Goal: Task Accomplishment & Management: Complete application form

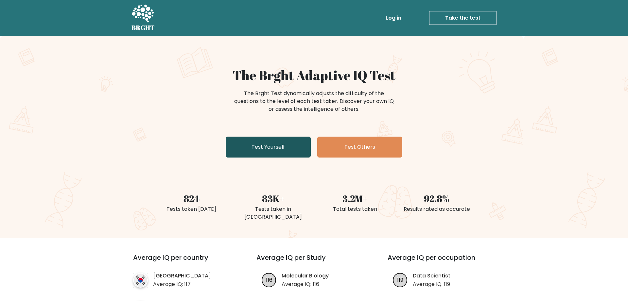
click at [243, 149] on link "Test Yourself" at bounding box center [268, 147] width 85 height 21
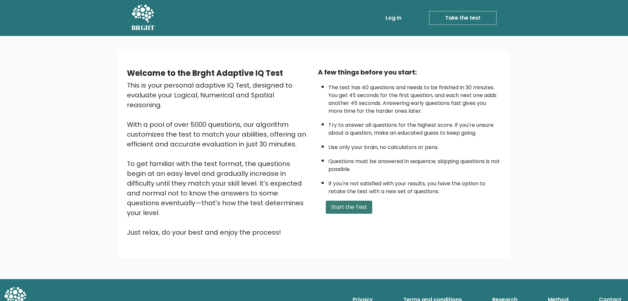
click at [360, 214] on button "Start the Test" at bounding box center [349, 207] width 46 height 13
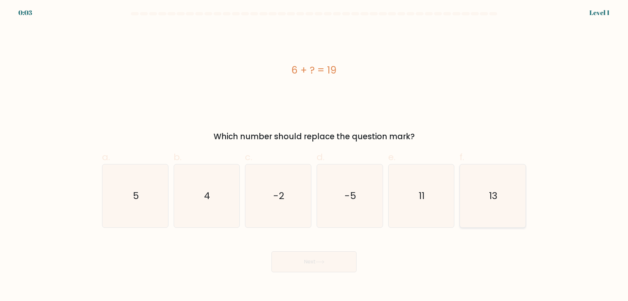
click at [465, 204] on icon "13" at bounding box center [492, 196] width 63 height 63
click at [314, 155] on input "f. 13" at bounding box center [314, 153] width 0 height 4
radio input "true"
click at [319, 274] on body "0:02 Level 1 a." at bounding box center [314, 150] width 628 height 301
click at [349, 277] on body "0:01 Level 1 a." at bounding box center [314, 150] width 628 height 301
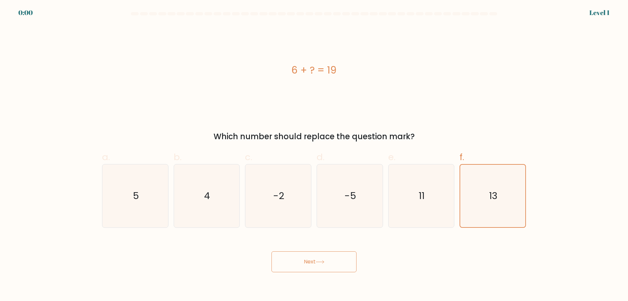
click at [329, 268] on button "Next" at bounding box center [313, 262] width 85 height 21
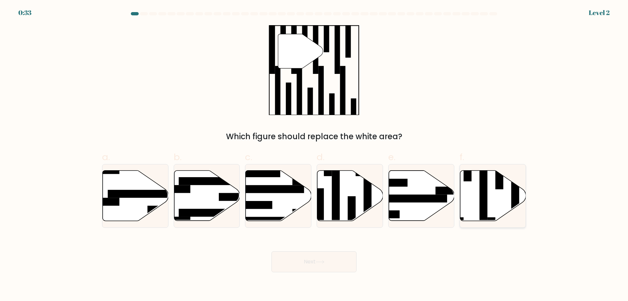
click at [489, 211] on icon at bounding box center [493, 195] width 66 height 50
click at [314, 155] on input "f." at bounding box center [314, 153] width 0 height 4
radio input "true"
click at [313, 260] on button "Next" at bounding box center [313, 262] width 85 height 21
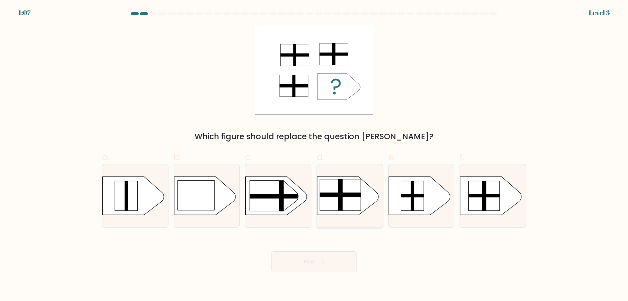
click at [340, 185] on rect at bounding box center [340, 195] width 5 height 32
click at [314, 155] on input "d." at bounding box center [314, 153] width 0 height 4
radio input "true"
click at [337, 260] on button "Next" at bounding box center [313, 262] width 85 height 21
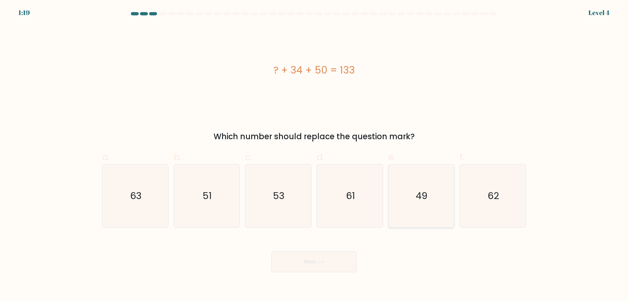
click at [416, 195] on text "49" at bounding box center [422, 195] width 12 height 13
click at [314, 155] on input "e. 49" at bounding box center [314, 153] width 0 height 4
radio input "true"
click at [320, 259] on button "Next" at bounding box center [313, 262] width 85 height 21
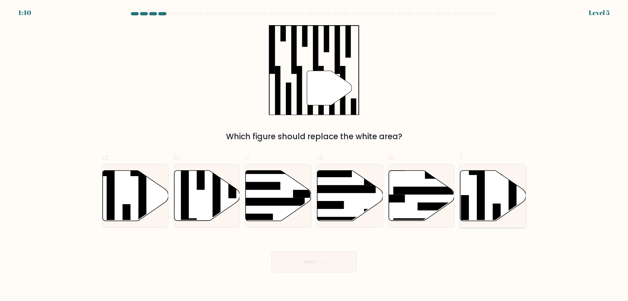
click at [480, 207] on rect at bounding box center [481, 198] width 8 height 71
click at [314, 155] on input "f." at bounding box center [314, 153] width 0 height 4
radio input "true"
click at [333, 268] on button "Next" at bounding box center [313, 262] width 85 height 21
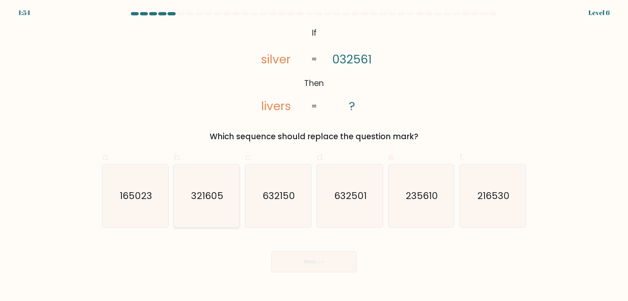
click at [186, 196] on icon "321605" at bounding box center [206, 196] width 63 height 63
click at [306, 265] on button "Next" at bounding box center [313, 262] width 85 height 21
drag, startPoint x: 192, startPoint y: 216, endPoint x: 204, endPoint y: 220, distance: 13.6
click at [192, 216] on icon "321605" at bounding box center [206, 196] width 63 height 63
click at [314, 155] on input "b. 321605" at bounding box center [314, 153] width 0 height 4
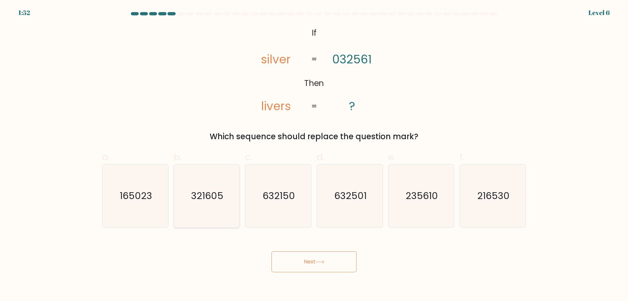
radio input "true"
click at [308, 259] on button "Next" at bounding box center [313, 262] width 85 height 21
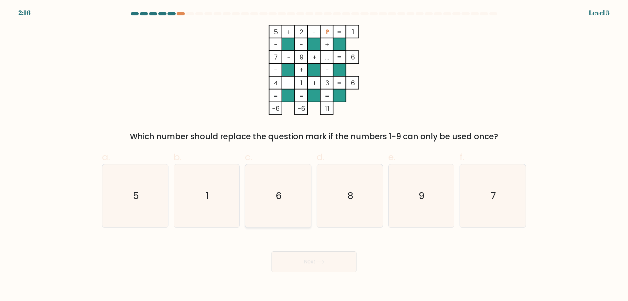
click at [275, 209] on icon "6" at bounding box center [278, 196] width 63 height 63
click at [314, 155] on input "c. 6" at bounding box center [314, 153] width 0 height 4
radio input "true"
click at [314, 252] on button "Next" at bounding box center [313, 262] width 85 height 21
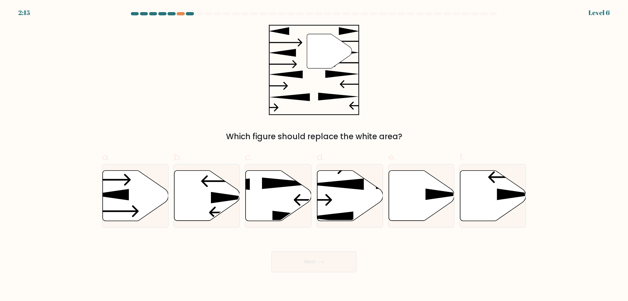
click at [322, 257] on button "Next" at bounding box center [313, 262] width 85 height 21
click at [211, 203] on icon at bounding box center [207, 195] width 66 height 50
click at [314, 155] on input "b." at bounding box center [314, 153] width 0 height 4
radio input "true"
click at [318, 259] on button "Next" at bounding box center [313, 262] width 85 height 21
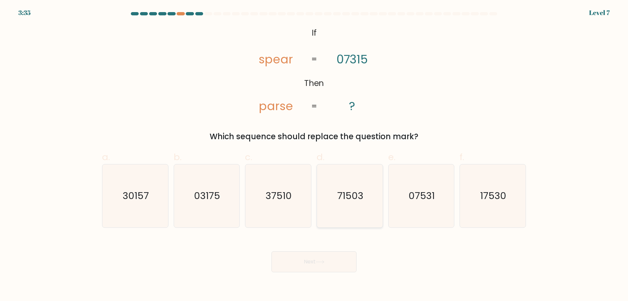
click at [341, 213] on icon "71503" at bounding box center [349, 196] width 63 height 63
click at [314, 155] on input "d. 71503" at bounding box center [314, 153] width 0 height 4
radio input "true"
click at [331, 263] on button "Next" at bounding box center [313, 262] width 85 height 21
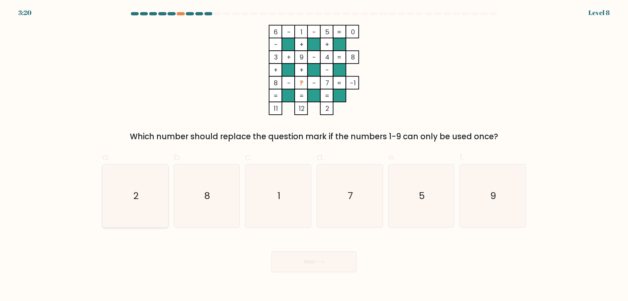
drag, startPoint x: 114, startPoint y: 195, endPoint x: 135, endPoint y: 199, distance: 22.0
click at [114, 194] on icon "2" at bounding box center [135, 196] width 63 height 63
click at [314, 155] on input "a. 2" at bounding box center [314, 153] width 0 height 4
radio input "true"
click at [307, 268] on button "Next" at bounding box center [313, 262] width 85 height 21
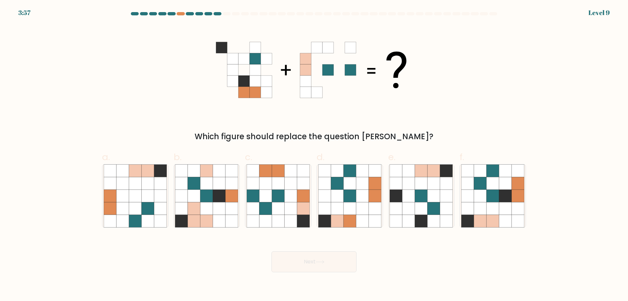
drag, startPoint x: 214, startPoint y: 220, endPoint x: 245, endPoint y: 234, distance: 33.4
click at [215, 220] on icon at bounding box center [219, 221] width 12 height 12
click at [314, 155] on input "b." at bounding box center [314, 153] width 0 height 4
radio input "true"
click at [308, 261] on button "Next" at bounding box center [313, 262] width 85 height 21
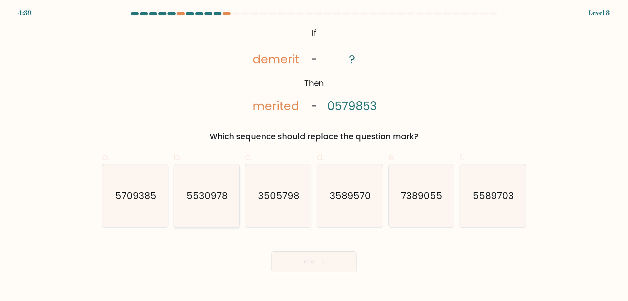
click at [212, 198] on text "5530978" at bounding box center [207, 195] width 41 height 13
click at [322, 269] on button "Next" at bounding box center [313, 262] width 85 height 21
drag, startPoint x: 215, startPoint y: 207, endPoint x: 278, endPoint y: 252, distance: 77.7
click at [218, 208] on icon "5530978" at bounding box center [206, 196] width 63 height 63
click at [305, 267] on button "Next" at bounding box center [313, 262] width 85 height 21
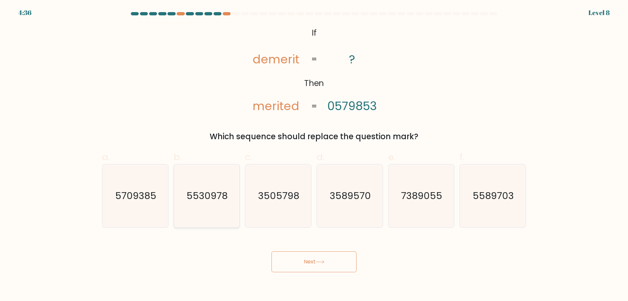
click at [221, 219] on icon "5530978" at bounding box center [206, 196] width 63 height 63
click at [314, 155] on input "b. 5530978" at bounding box center [314, 153] width 0 height 4
radio input "true"
click at [297, 263] on button "Next" at bounding box center [313, 262] width 85 height 21
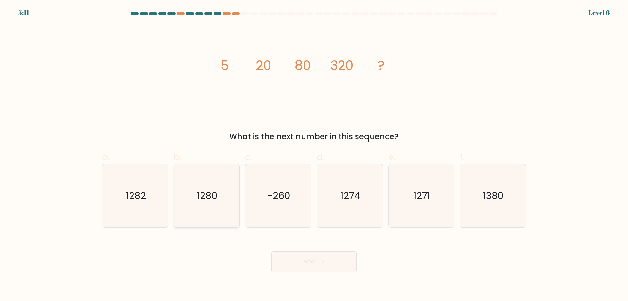
click at [201, 213] on icon "1280" at bounding box center [206, 196] width 63 height 63
click at [314, 155] on input "b. 1280" at bounding box center [314, 153] width 0 height 4
radio input "true"
click at [308, 265] on button "Next" at bounding box center [313, 262] width 85 height 21
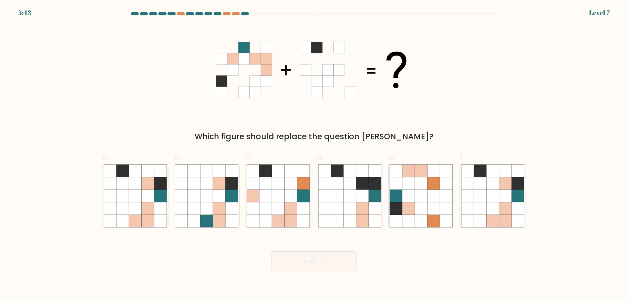
drag, startPoint x: 271, startPoint y: 216, endPoint x: 301, endPoint y: 265, distance: 57.9
click at [271, 217] on icon at bounding box center [265, 221] width 12 height 12
click at [310, 270] on button "Next" at bounding box center [313, 262] width 85 height 21
click at [278, 217] on icon at bounding box center [278, 221] width 12 height 12
click at [314, 155] on input "c." at bounding box center [314, 153] width 0 height 4
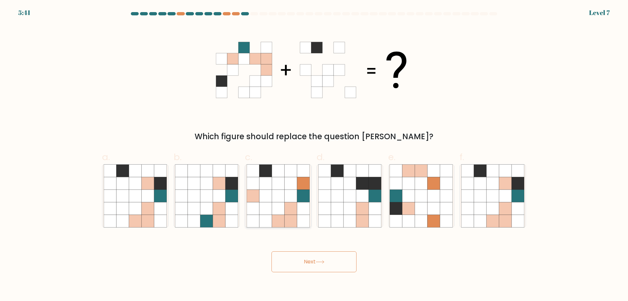
radio input "true"
click at [301, 250] on div "Next" at bounding box center [314, 254] width 432 height 37
click at [309, 256] on button "Next" at bounding box center [313, 262] width 85 height 21
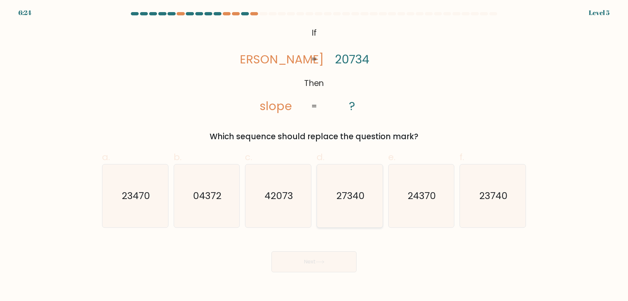
click at [343, 209] on icon "27340" at bounding box center [349, 196] width 63 height 63
click at [314, 155] on input "d. 27340" at bounding box center [314, 153] width 0 height 4
radio input "true"
click at [304, 260] on button "Next" at bounding box center [313, 262] width 85 height 21
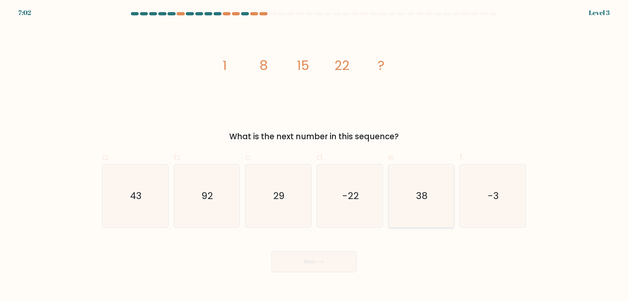
click at [432, 207] on icon "38" at bounding box center [421, 196] width 63 height 63
click at [314, 155] on input "e. 38" at bounding box center [314, 153] width 0 height 4
radio input "true"
click at [319, 260] on button "Next" at bounding box center [313, 262] width 85 height 21
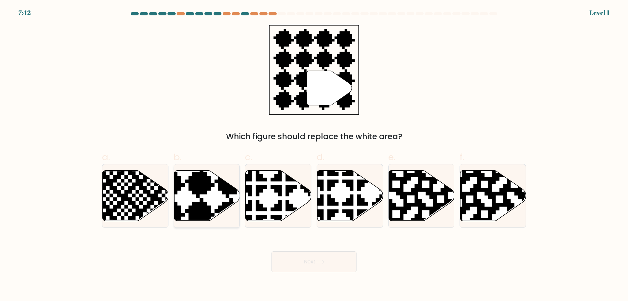
click at [212, 209] on icon at bounding box center [207, 195] width 66 height 50
click at [314, 155] on input "b." at bounding box center [314, 153] width 0 height 4
radio input "true"
click at [310, 265] on button "Next" at bounding box center [313, 262] width 85 height 21
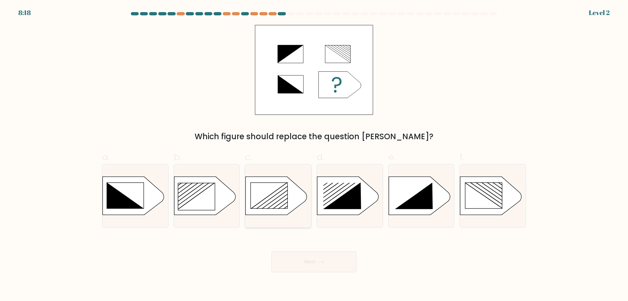
click at [295, 207] on rect at bounding box center [235, 172] width 171 height 130
click at [314, 155] on input "c." at bounding box center [314, 153] width 0 height 4
radio input "true"
click at [308, 268] on button "Next" at bounding box center [313, 262] width 85 height 21
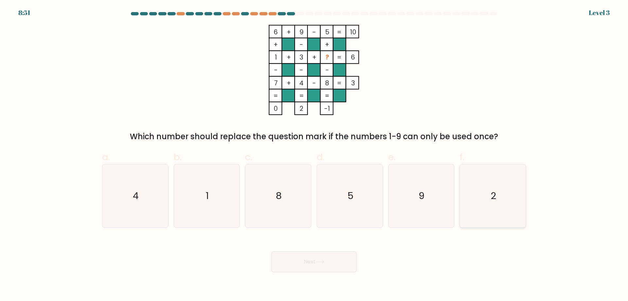
click at [484, 203] on icon "2" at bounding box center [492, 196] width 63 height 63
click at [314, 155] on input "f. 2" at bounding box center [314, 153] width 0 height 4
radio input "true"
click at [321, 264] on icon at bounding box center [320, 262] width 9 height 4
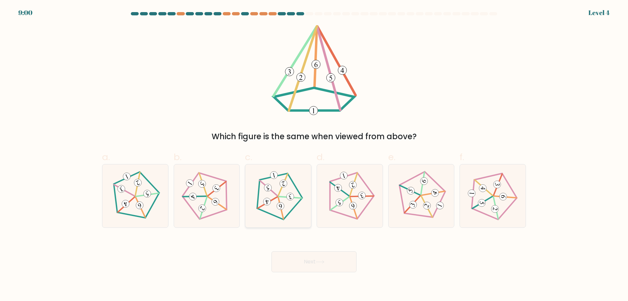
drag, startPoint x: 293, startPoint y: 213, endPoint x: 296, endPoint y: 259, distance: 45.6
click at [293, 213] on icon at bounding box center [278, 196] width 50 height 50
click at [314, 155] on input "c." at bounding box center [314, 153] width 0 height 4
radio input "true"
click at [299, 258] on button "Next" at bounding box center [313, 262] width 85 height 21
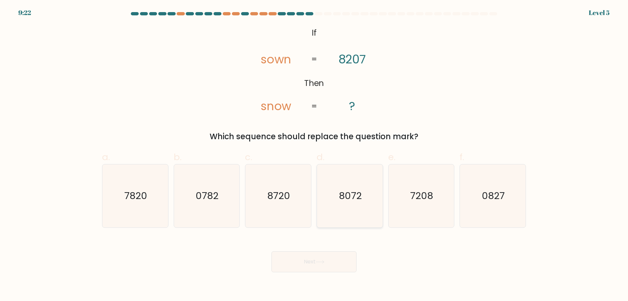
drag, startPoint x: 351, startPoint y: 210, endPoint x: 347, endPoint y: 217, distance: 8.3
click at [351, 210] on icon "8072" at bounding box center [349, 196] width 63 height 63
click at [314, 155] on input "d. 8072" at bounding box center [314, 153] width 0 height 4
radio input "true"
click at [322, 267] on button "Next" at bounding box center [313, 262] width 85 height 21
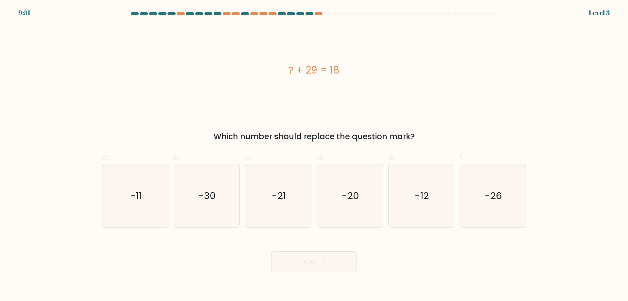
drag, startPoint x: 132, startPoint y: 197, endPoint x: 268, endPoint y: 234, distance: 140.1
click at [140, 199] on text "-11" at bounding box center [135, 195] width 11 height 13
drag, startPoint x: 300, startPoint y: 250, endPoint x: 306, endPoint y: 251, distance: 6.2
click at [302, 251] on div "Next" at bounding box center [314, 254] width 432 height 37
drag, startPoint x: 130, startPoint y: 183, endPoint x: 230, endPoint y: 259, distance: 125.9
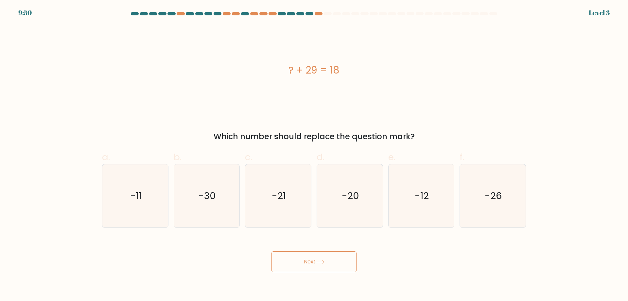
click at [132, 184] on icon "-11" at bounding box center [135, 196] width 63 height 63
click at [146, 203] on icon "-11" at bounding box center [135, 196] width 63 height 63
click at [314, 155] on input "a. -11" at bounding box center [314, 153] width 0 height 4
radio input "true"
click at [296, 262] on button "Next" at bounding box center [313, 262] width 85 height 21
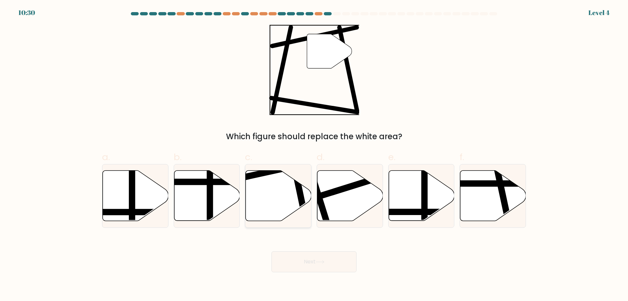
click at [285, 198] on icon at bounding box center [279, 195] width 66 height 50
click at [314, 155] on input "c." at bounding box center [314, 153] width 0 height 4
radio input "true"
click at [313, 256] on button "Next" at bounding box center [313, 262] width 85 height 21
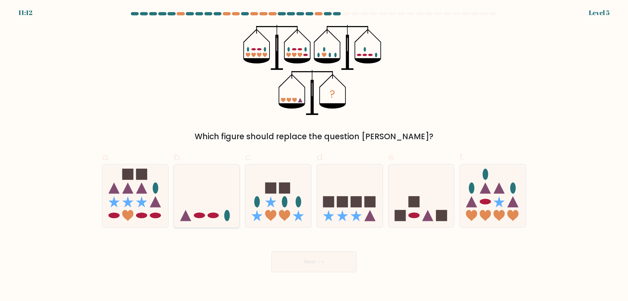
drag, startPoint x: 206, startPoint y: 214, endPoint x: 252, endPoint y: 248, distance: 57.0
click at [206, 214] on icon at bounding box center [207, 196] width 66 height 54
click at [314, 155] on input "b." at bounding box center [314, 153] width 0 height 4
radio input "true"
click at [280, 260] on button "Next" at bounding box center [313, 262] width 85 height 21
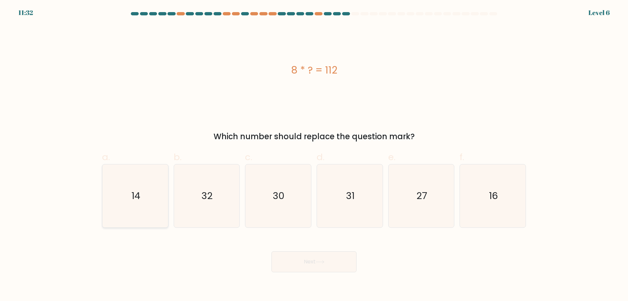
drag, startPoint x: 138, startPoint y: 186, endPoint x: 250, endPoint y: 249, distance: 128.3
click at [139, 187] on icon "14" at bounding box center [135, 196] width 63 height 63
click at [314, 259] on button "Next" at bounding box center [313, 262] width 85 height 21
drag, startPoint x: 98, startPoint y: 211, endPoint x: 130, endPoint y: 224, distance: 33.6
click at [99, 211] on div "a. 14 b. 32 c. 30 d." at bounding box center [314, 186] width 432 height 82
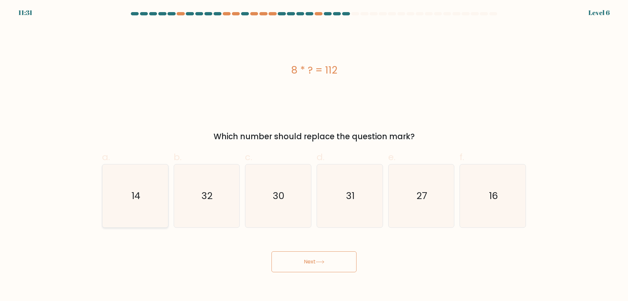
click at [130, 226] on icon "14" at bounding box center [135, 196] width 63 height 63
click at [314, 155] on input "a. 14" at bounding box center [314, 153] width 0 height 4
radio input "true"
click at [289, 261] on button "Next" at bounding box center [313, 262] width 85 height 21
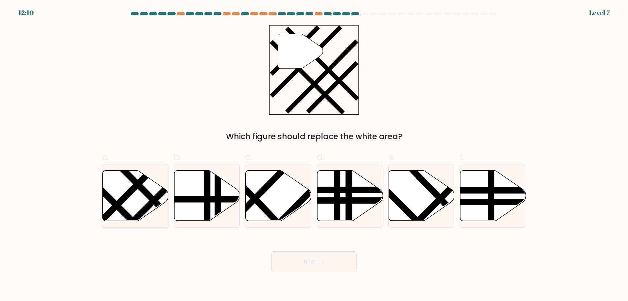
drag, startPoint x: 141, startPoint y: 189, endPoint x: 271, endPoint y: 253, distance: 144.5
click at [142, 189] on line at bounding box center [167, 214] width 104 height 104
click at [314, 155] on input "a." at bounding box center [314, 153] width 0 height 4
radio input "true"
click at [339, 264] on button "Next" at bounding box center [313, 262] width 85 height 21
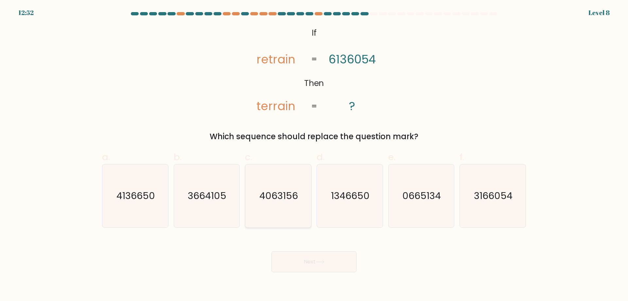
click at [282, 221] on icon "4063156" at bounding box center [278, 196] width 63 height 63
click at [314, 155] on input "c. 4063156" at bounding box center [314, 153] width 0 height 4
radio input "true"
click at [322, 261] on button "Next" at bounding box center [313, 262] width 85 height 21
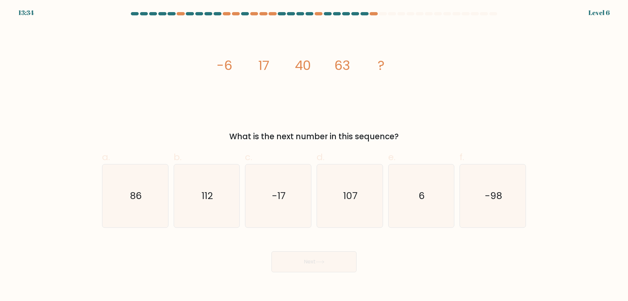
drag, startPoint x: 135, startPoint y: 195, endPoint x: 168, endPoint y: 210, distance: 36.3
click at [135, 195] on text "86" at bounding box center [136, 195] width 12 height 13
click at [314, 155] on input "a. 86" at bounding box center [314, 153] width 0 height 4
radio input "true"
click at [315, 267] on button "Next" at bounding box center [313, 262] width 85 height 21
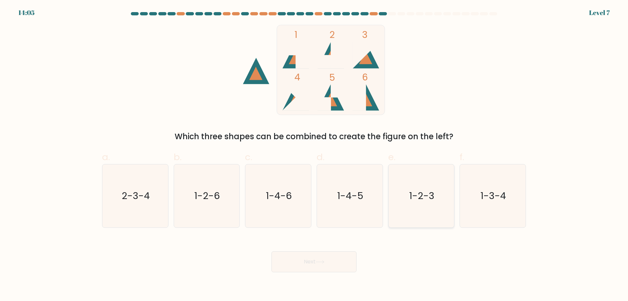
click at [395, 204] on icon "1-2-3" at bounding box center [421, 196] width 63 height 63
click at [321, 264] on icon at bounding box center [320, 262] width 9 height 4
click at [420, 210] on icon "1-2-3" at bounding box center [421, 196] width 63 height 63
click at [314, 155] on input "e. 1-2-3" at bounding box center [314, 153] width 0 height 4
radio input "true"
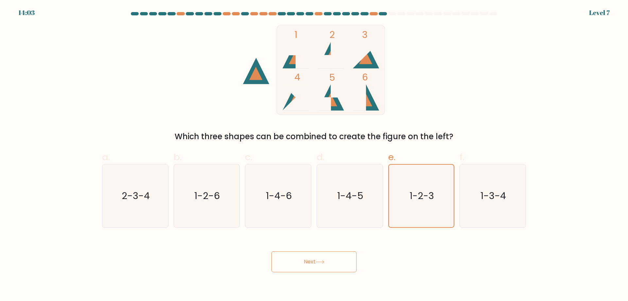
drag, startPoint x: 336, startPoint y: 249, endPoint x: 335, endPoint y: 253, distance: 3.3
click at [335, 250] on div "Next" at bounding box center [314, 254] width 432 height 37
click at [335, 253] on button "Next" at bounding box center [313, 262] width 85 height 21
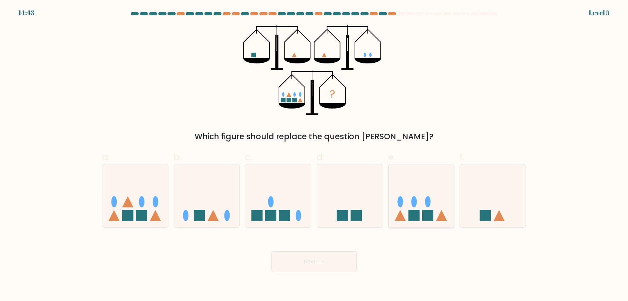
click at [404, 204] on icon at bounding box center [422, 196] width 66 height 54
click at [314, 155] on input "e." at bounding box center [314, 153] width 0 height 4
radio input "true"
click at [312, 267] on button "Next" at bounding box center [313, 262] width 85 height 21
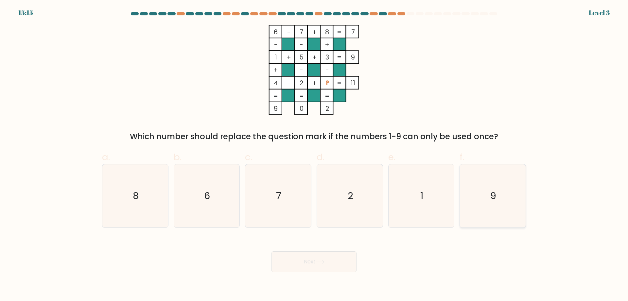
click at [475, 194] on icon "9" at bounding box center [492, 196] width 63 height 63
drag, startPoint x: 542, startPoint y: 202, endPoint x: 534, endPoint y: 203, distance: 8.6
click at [542, 201] on form at bounding box center [314, 142] width 628 height 260
click at [516, 206] on icon "9" at bounding box center [492, 196] width 63 height 63
click at [314, 155] on input "f. 9" at bounding box center [314, 153] width 0 height 4
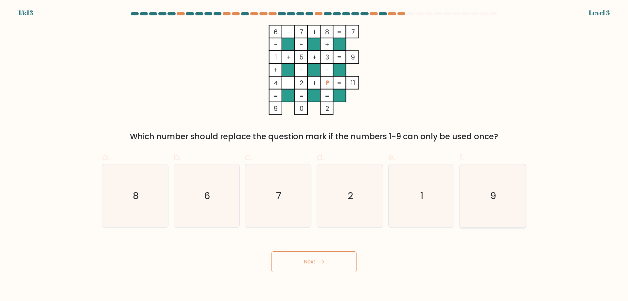
radio input "true"
click at [335, 261] on button "Next" at bounding box center [313, 262] width 85 height 21
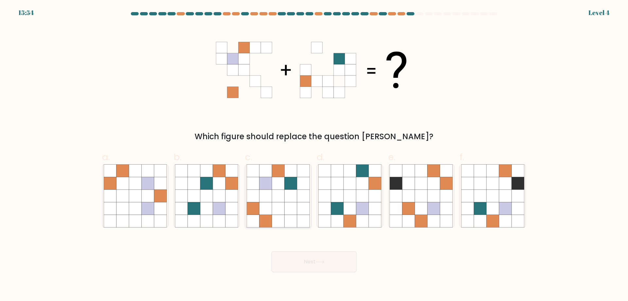
drag, startPoint x: 278, startPoint y: 205, endPoint x: 289, endPoint y: 236, distance: 33.0
click at [279, 205] on icon at bounding box center [278, 208] width 12 height 12
click at [314, 155] on input "c." at bounding box center [314, 153] width 0 height 4
radio input "true"
click at [321, 264] on icon at bounding box center [320, 262] width 9 height 4
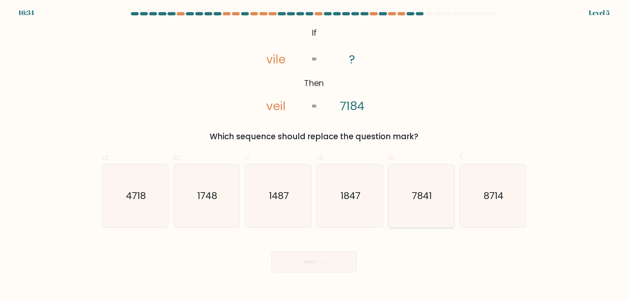
click at [408, 209] on icon "7841" at bounding box center [421, 196] width 63 height 63
click at [306, 265] on button "Next" at bounding box center [313, 262] width 85 height 21
click at [427, 214] on icon "7841" at bounding box center [421, 196] width 63 height 63
click at [409, 209] on icon "7841" at bounding box center [421, 196] width 63 height 63
click at [314, 155] on input "e. 7841" at bounding box center [314, 153] width 0 height 4
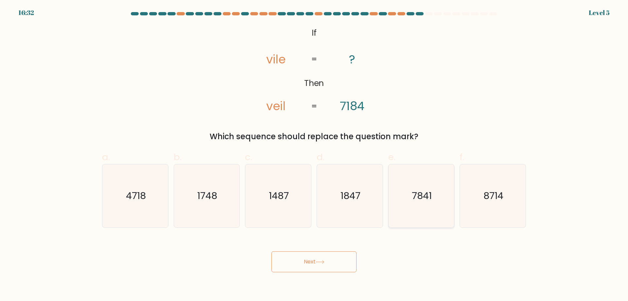
radio input "true"
click at [318, 257] on button "Next" at bounding box center [313, 262] width 85 height 21
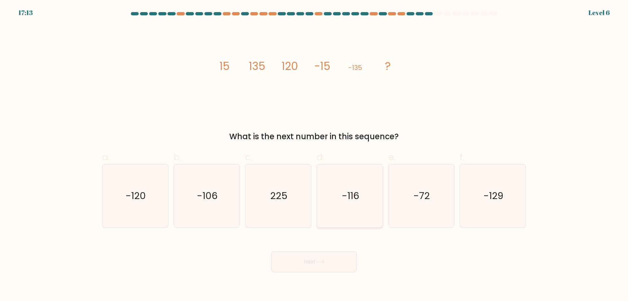
click at [346, 214] on icon "-116" at bounding box center [349, 196] width 63 height 63
click at [314, 155] on input "d. -116" at bounding box center [314, 153] width 0 height 4
radio input "true"
click at [330, 259] on button "Next" at bounding box center [313, 262] width 85 height 21
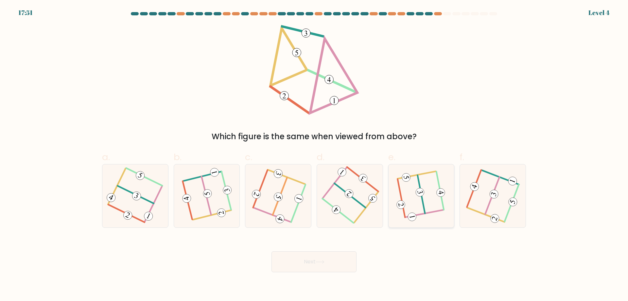
click at [416, 218] on 591 at bounding box center [412, 217] width 10 height 10
click at [314, 155] on input "e." at bounding box center [314, 153] width 0 height 4
radio input "true"
click at [331, 261] on button "Next" at bounding box center [313, 262] width 85 height 21
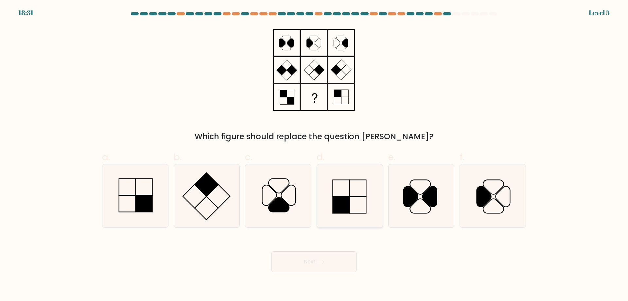
click at [354, 219] on icon at bounding box center [349, 196] width 63 height 63
click at [314, 155] on input "d." at bounding box center [314, 153] width 0 height 4
radio input "true"
click at [329, 264] on button "Next" at bounding box center [313, 262] width 85 height 21
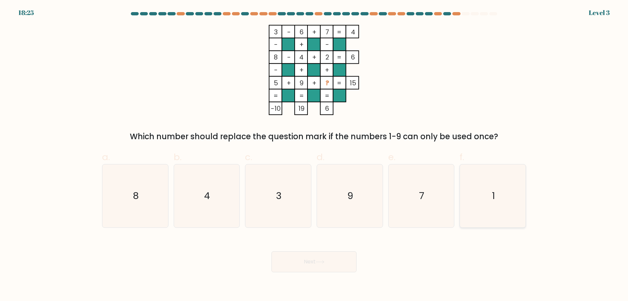
click at [486, 202] on icon "1" at bounding box center [492, 196] width 63 height 63
click at [314, 155] on input "f. 1" at bounding box center [314, 153] width 0 height 4
radio input "true"
drag, startPoint x: 313, startPoint y: 260, endPoint x: 318, endPoint y: 273, distance: 14.0
click at [313, 260] on button "Next" at bounding box center [313, 262] width 85 height 21
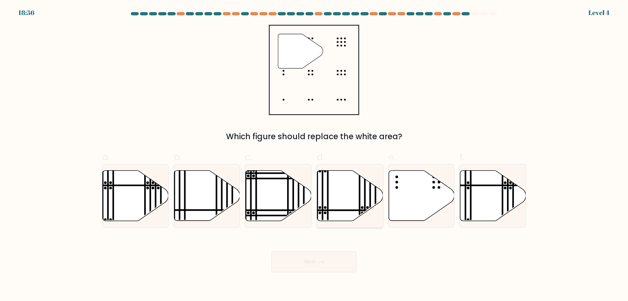
drag, startPoint x: 407, startPoint y: 201, endPoint x: 367, endPoint y: 221, distance: 44.9
click at [407, 201] on icon at bounding box center [422, 195] width 66 height 50
click at [314, 155] on input "e." at bounding box center [314, 153] width 0 height 4
radio input "true"
click at [315, 263] on button "Next" at bounding box center [313, 262] width 85 height 21
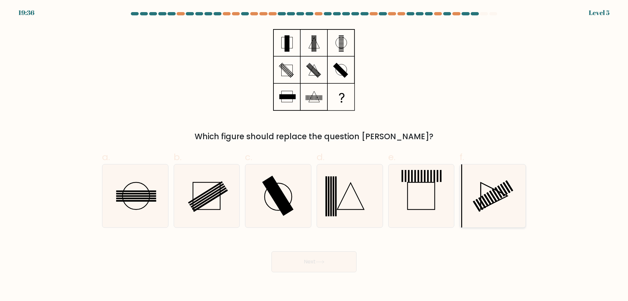
click at [477, 188] on icon at bounding box center [492, 196] width 63 height 63
click at [314, 155] on input "f." at bounding box center [314, 153] width 0 height 4
radio input "true"
click at [327, 263] on button "Next" at bounding box center [313, 262] width 85 height 21
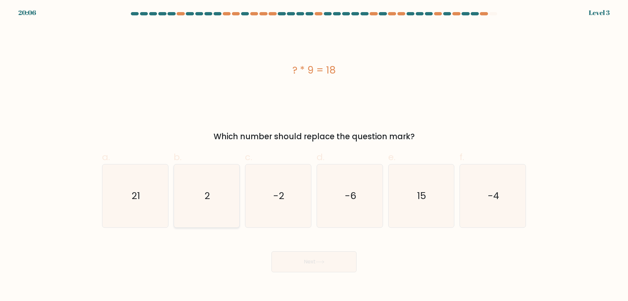
click at [218, 196] on icon "2" at bounding box center [206, 196] width 63 height 63
click at [314, 155] on input "b. 2" at bounding box center [314, 153] width 0 height 4
radio input "true"
click at [292, 259] on button "Next" at bounding box center [313, 262] width 85 height 21
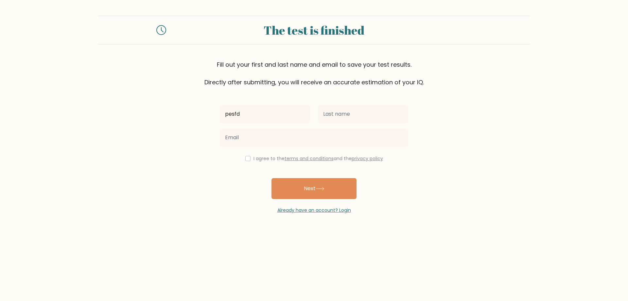
type input "pesfd"
click at [343, 120] on input "text" at bounding box center [363, 114] width 90 height 18
type input "fdsf"
click at [242, 141] on input "email" at bounding box center [314, 138] width 188 height 18
type input "gdgjdugughshgs@gmail.com"
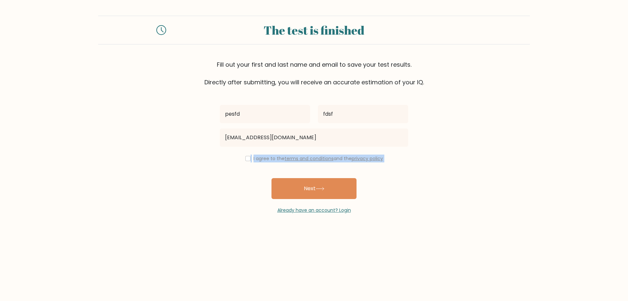
click at [245, 163] on div "pesfd fdsf gdgjdugughshgs@gmail.com I agree to the terms and conditions and the…" at bounding box center [314, 150] width 196 height 127
click at [250, 160] on div "I agree to the terms and conditions and the privacy policy" at bounding box center [314, 159] width 196 height 8
click at [245, 163] on div "I agree to the terms and conditions and the privacy policy" at bounding box center [314, 159] width 196 height 8
click at [246, 161] on input "checkbox" at bounding box center [247, 158] width 5 height 5
checkbox input "true"
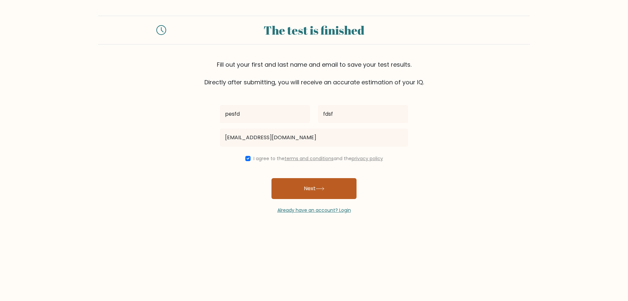
click at [301, 186] on button "Next" at bounding box center [313, 188] width 85 height 21
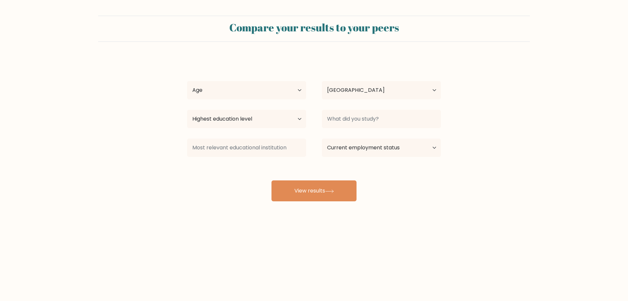
select select "GB"
click at [187, 81] on select "Age Under 18 years old 18-24 years old 25-34 years old 35-44 years old 45-54 ye…" at bounding box center [246, 90] width 119 height 18
select select "min_18"
click option "Under 18 years old" at bounding box center [0, 0] width 0 height 0
click at [187, 110] on select "Highest education level No schooling Primary Lower Secondary Upper Secondary Oc…" at bounding box center [246, 119] width 119 height 18
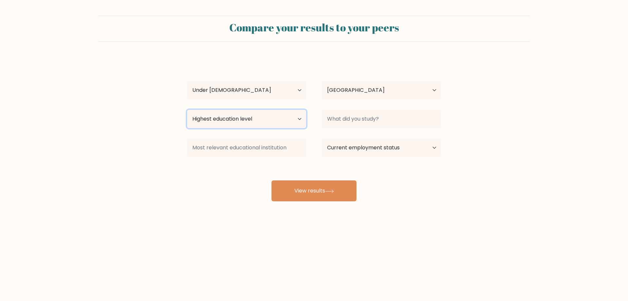
select select "upper_secondary"
click option "Upper Secondary" at bounding box center [0, 0] width 0 height 0
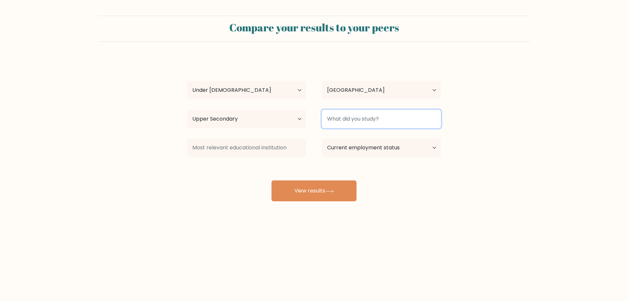
click at [349, 123] on input at bounding box center [381, 119] width 119 height 18
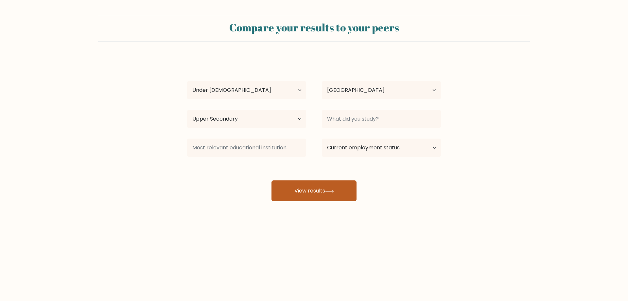
click at [317, 199] on button "View results" at bounding box center [313, 191] width 85 height 21
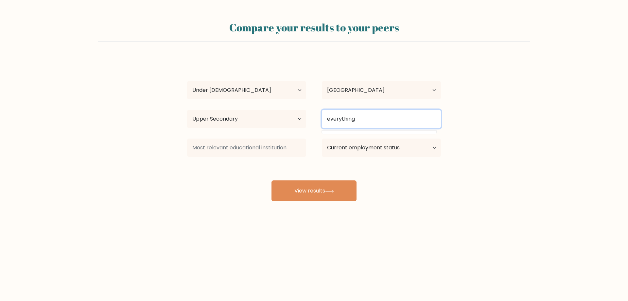
type input "everything"
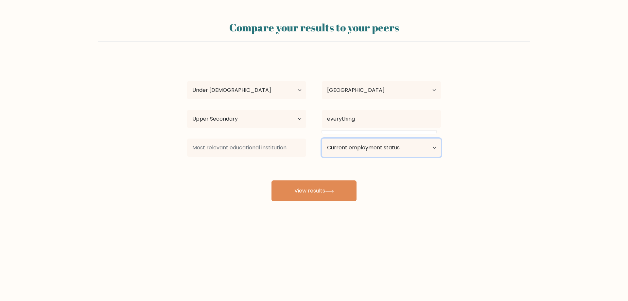
click at [322, 139] on select "Current employment status Employed Student Retired Other / prefer not to answer" at bounding box center [381, 148] width 119 height 18
select select "other"
click option "Other / prefer not to answer" at bounding box center [0, 0] width 0 height 0
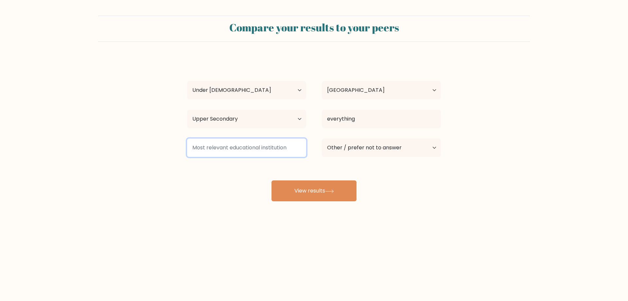
click at [242, 151] on input at bounding box center [246, 148] width 119 height 18
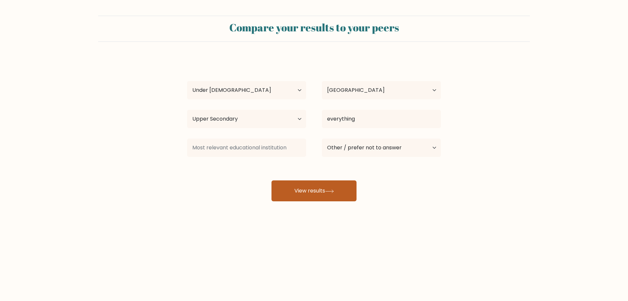
click at [320, 190] on button "View results" at bounding box center [313, 191] width 85 height 21
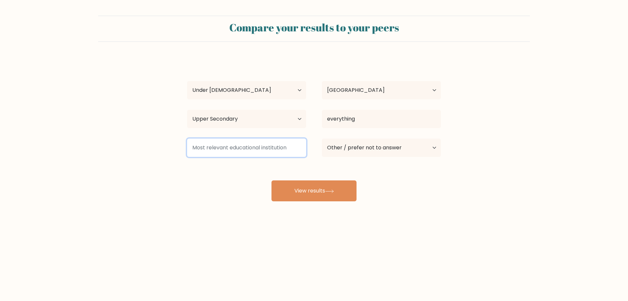
click at [240, 150] on input at bounding box center [246, 148] width 119 height 18
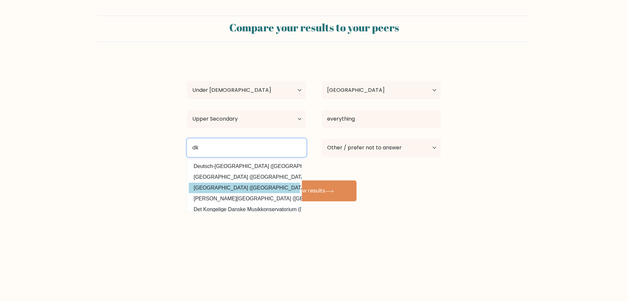
type input "d"
type input "a"
type input "s"
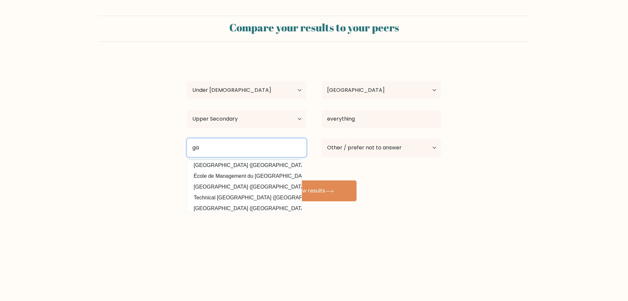
scroll to position [59, 0]
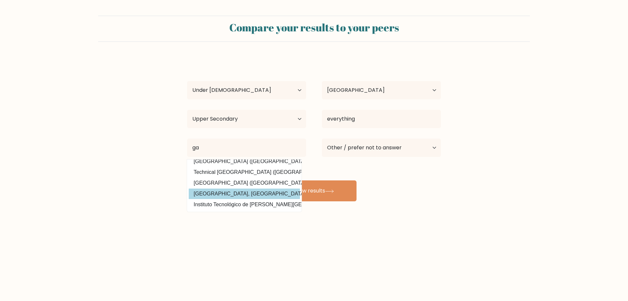
click at [265, 196] on option "National University of Ireland, Galway (Ireland)" at bounding box center [244, 194] width 111 height 10
type input "National University of Ireland, Galway"
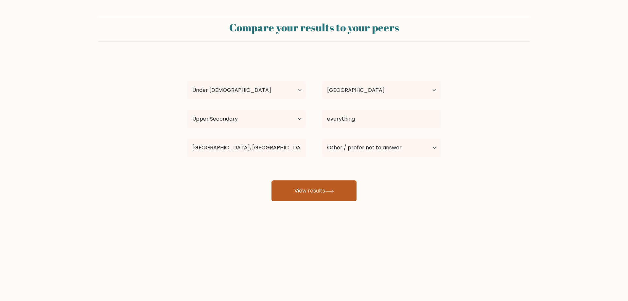
click at [306, 196] on button "View results" at bounding box center [313, 191] width 85 height 21
